Goal: Task Accomplishment & Management: Use online tool/utility

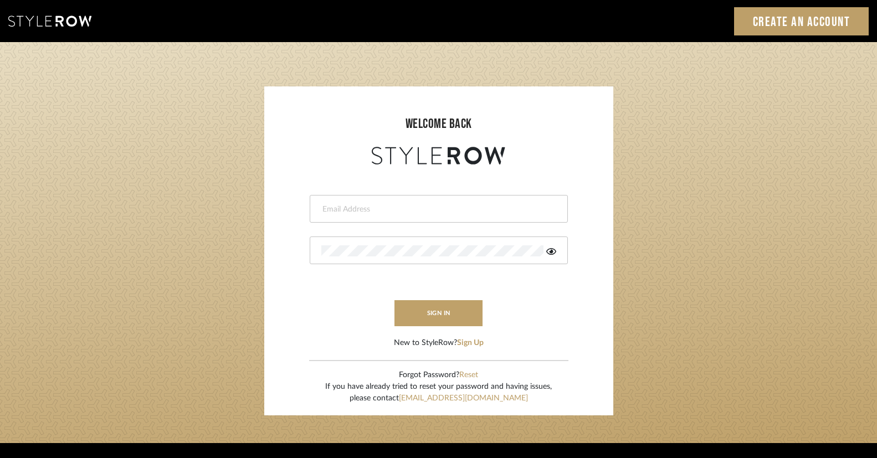
click at [413, 201] on div at bounding box center [439, 209] width 258 height 28
type input "[EMAIL_ADDRESS][DOMAIN_NAME]"
click at [551, 252] on icon at bounding box center [551, 251] width 10 height 7
click at [437, 310] on button "sign in" at bounding box center [439, 313] width 89 height 26
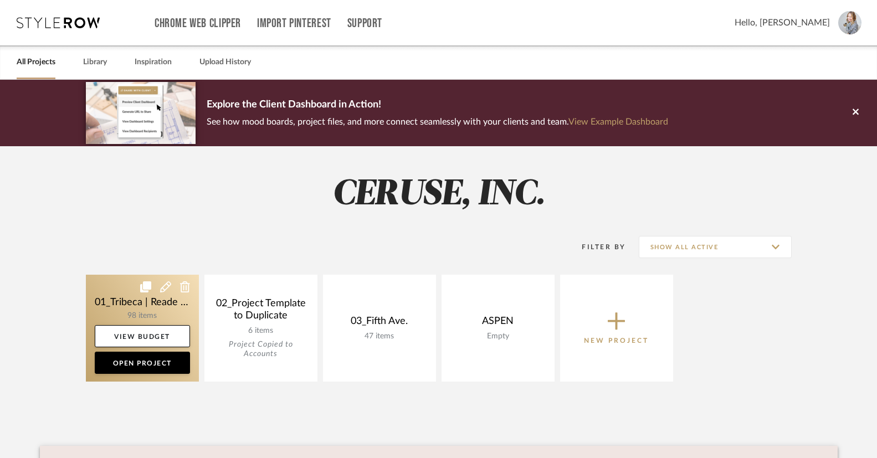
click at [163, 306] on link at bounding box center [142, 328] width 113 height 107
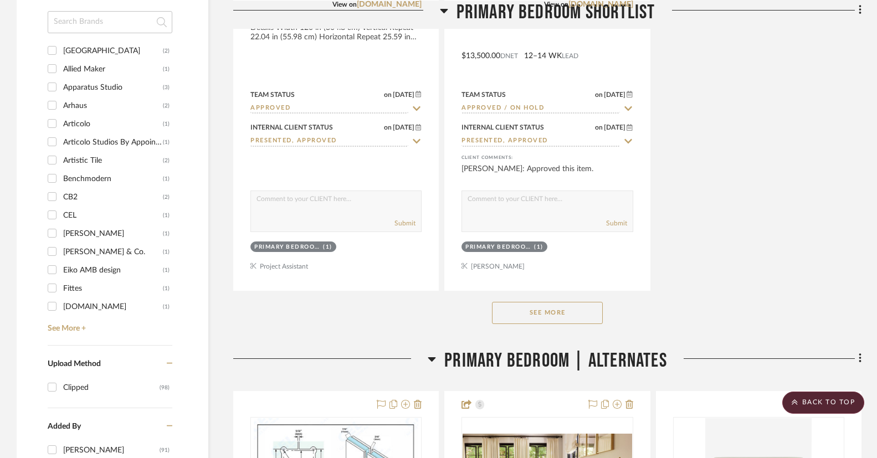
scroll to position [1518, 0]
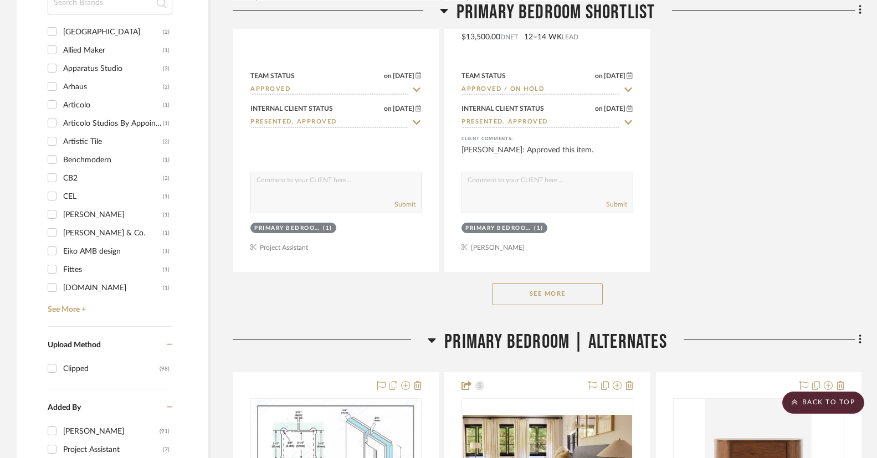
click at [525, 291] on button "See More" at bounding box center [547, 294] width 111 height 22
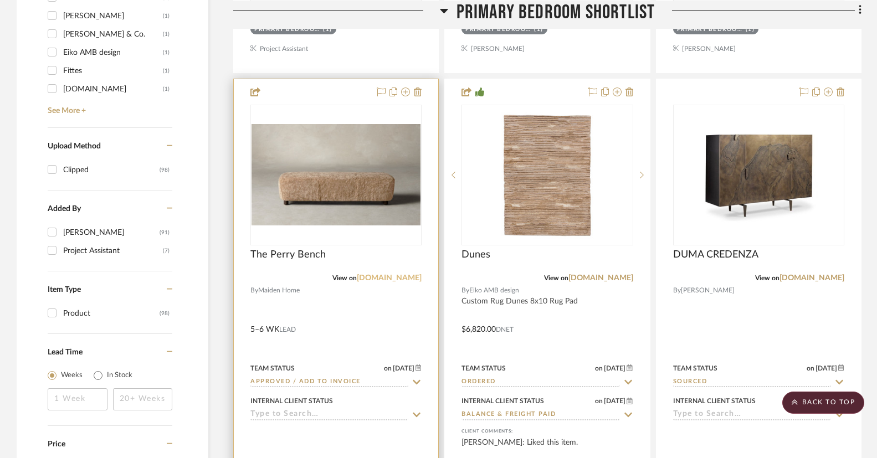
scroll to position [1819, 0]
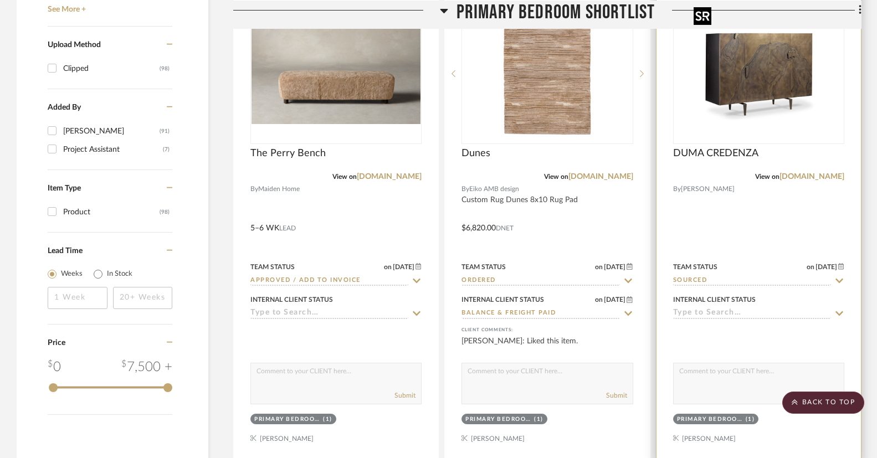
click at [782, 85] on img "0" at bounding box center [758, 73] width 139 height 139
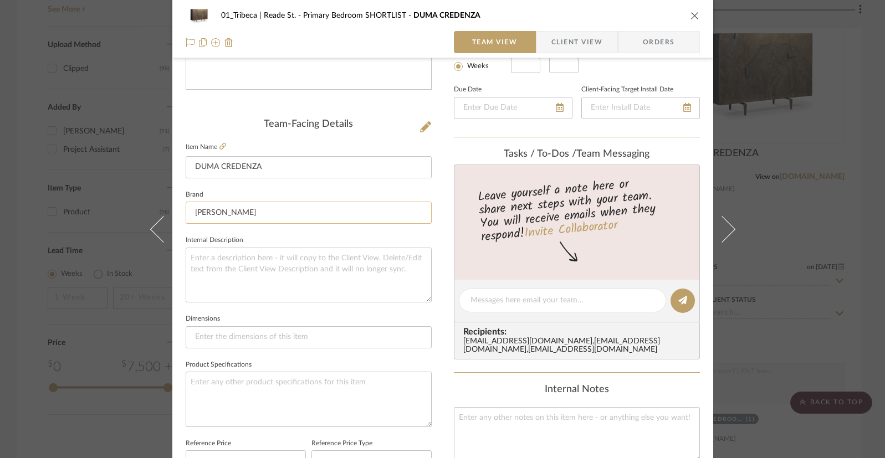
scroll to position [228, 0]
click at [194, 336] on input at bounding box center [309, 336] width 246 height 22
paste input "DRESSER RUG 8'X11' RUG 5'X7' RUG 8'X8' SOFA BED CHAIR DESK SHOWER QUEEN BED NIG…"
type input "custom Size: 60" W x 19" Deep"
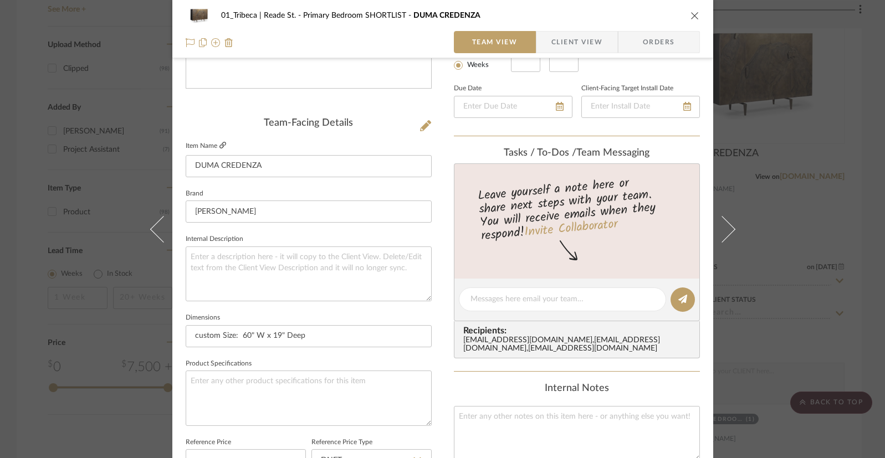
click at [219, 144] on icon at bounding box center [222, 145] width 7 height 7
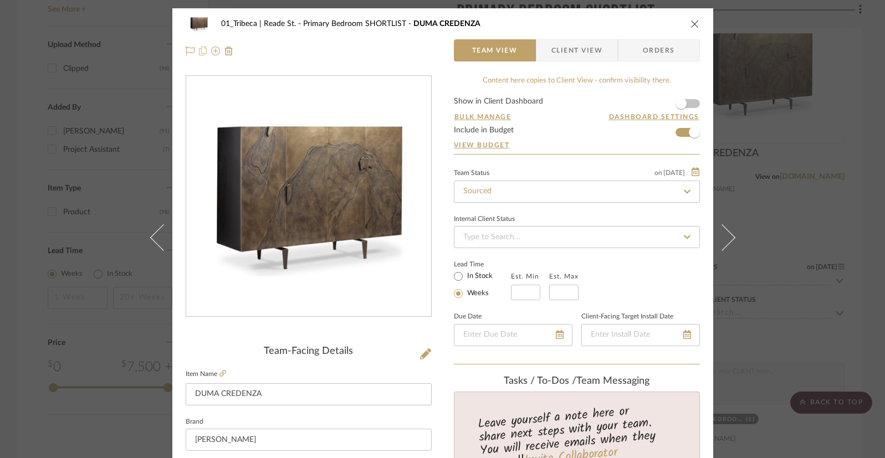
click at [199, 51] on icon at bounding box center [203, 51] width 8 height 9
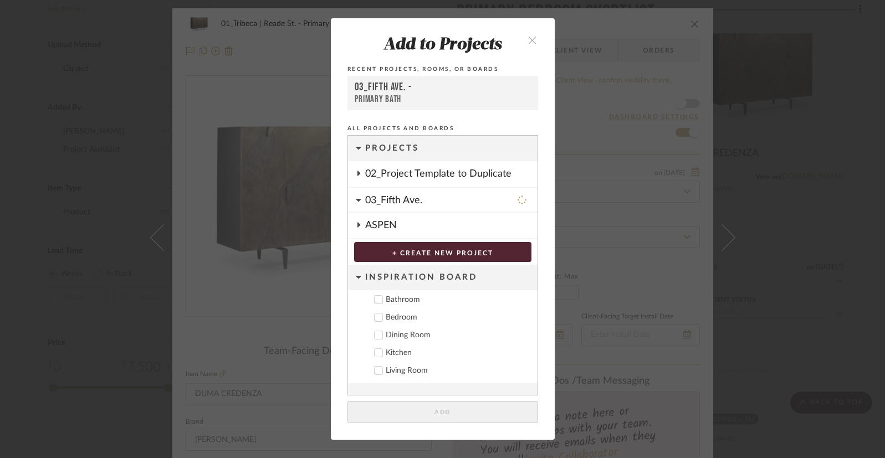
scroll to position [6, 0]
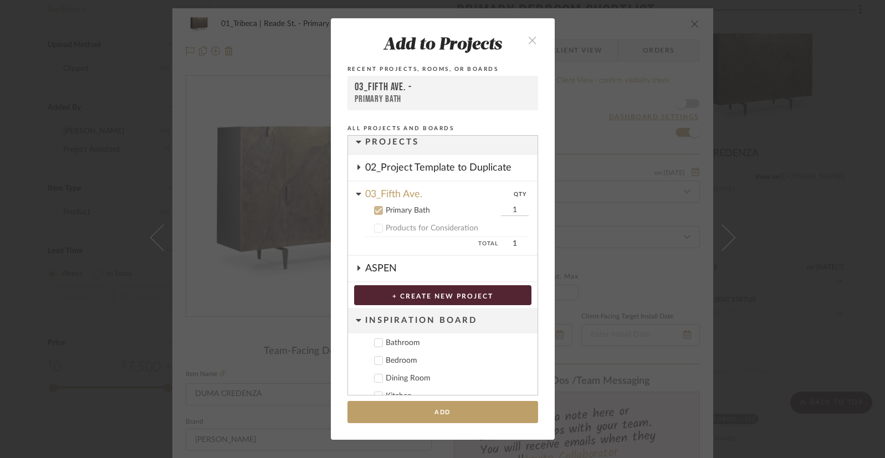
click at [528, 41] on icon "close" at bounding box center [532, 39] width 9 height 9
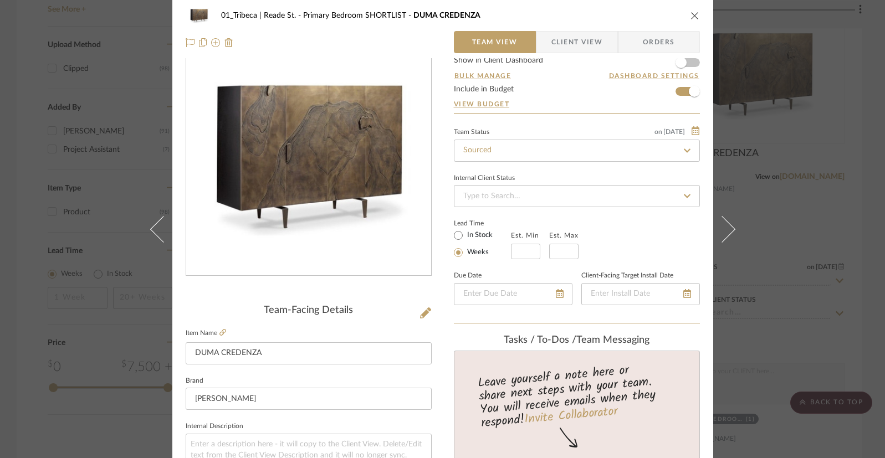
scroll to position [0, 0]
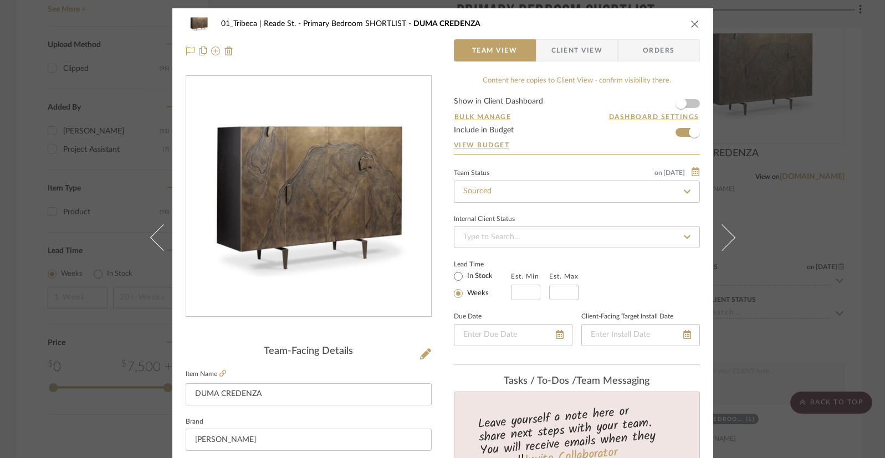
drag, startPoint x: 463, startPoint y: 24, endPoint x: 652, endPoint y: 19, distance: 189.6
click at [463, 24] on span "DUMA CREDENZA" at bounding box center [446, 24] width 67 height 8
click at [690, 19] on icon "close" at bounding box center [694, 23] width 9 height 9
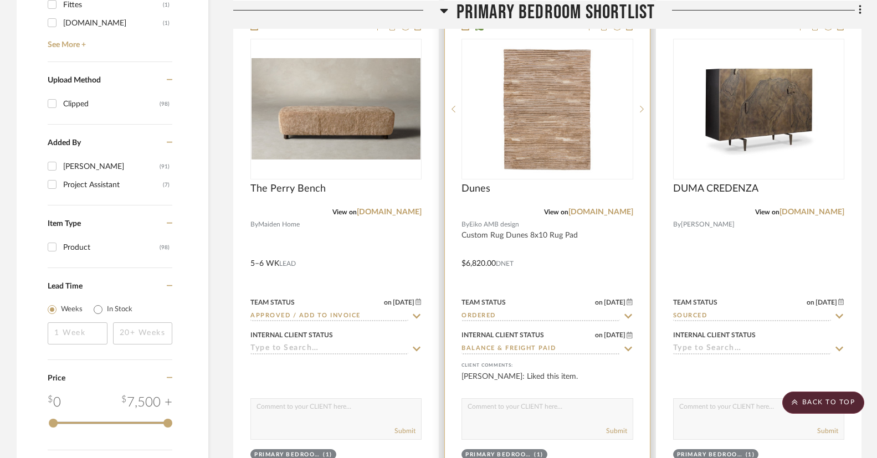
scroll to position [1779, 0]
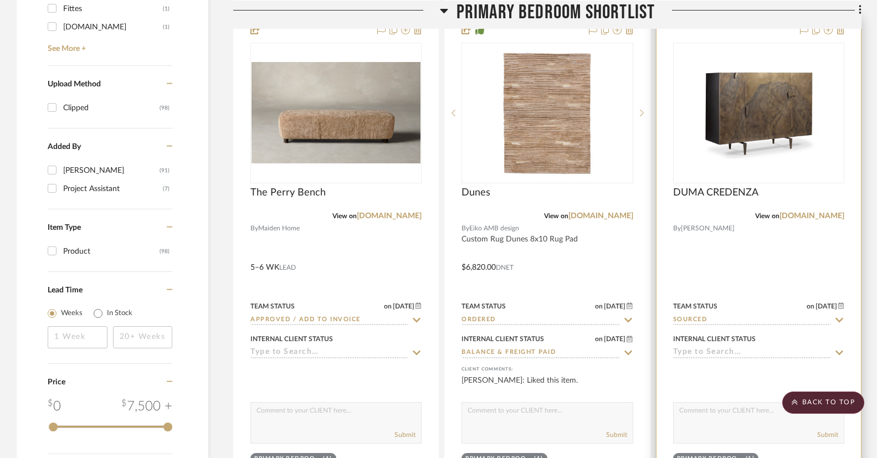
click at [741, 248] on div at bounding box center [759, 259] width 204 height 485
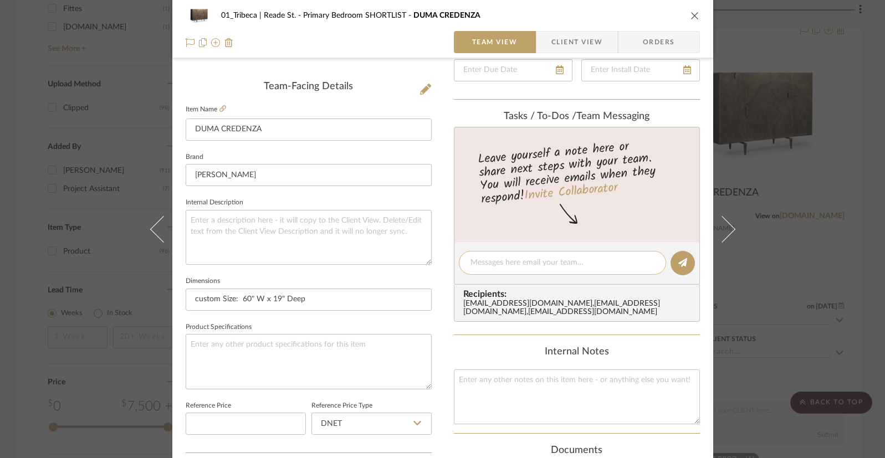
scroll to position [265, 0]
click at [474, 262] on textarea at bounding box center [562, 263] width 184 height 12
type textarea "Please make a trello card out of this."
click at [678, 261] on icon at bounding box center [682, 262] width 9 height 9
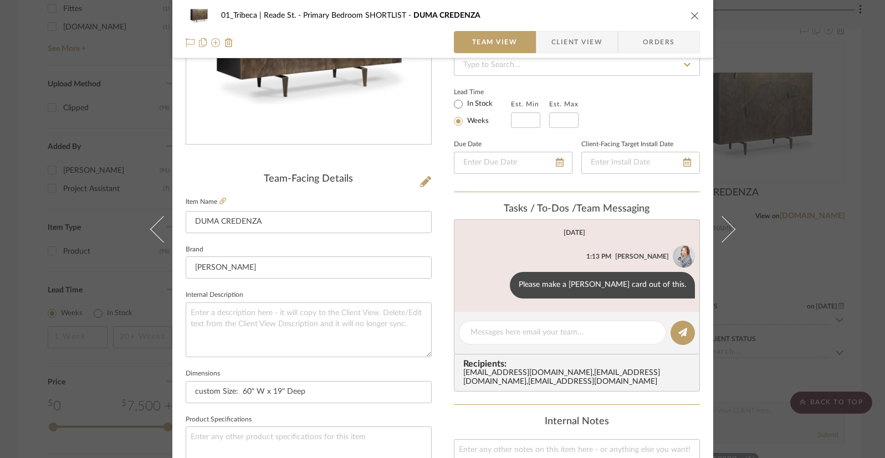
scroll to position [153, 0]
